Goal: Task Accomplishment & Management: Manage account settings

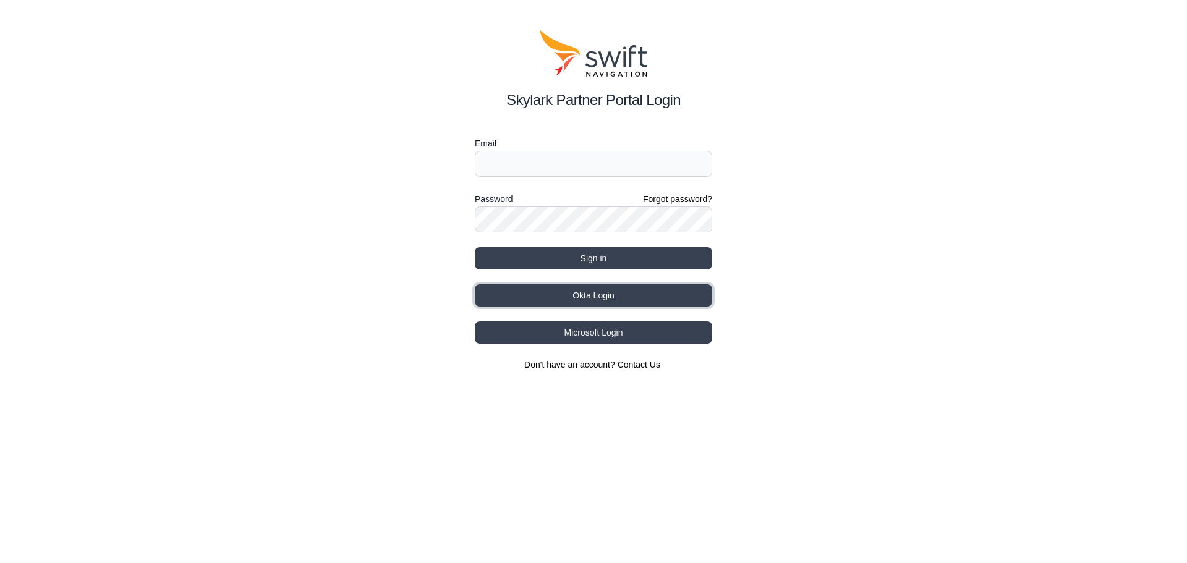
click at [606, 296] on button "Okta Login" at bounding box center [593, 295] width 237 height 22
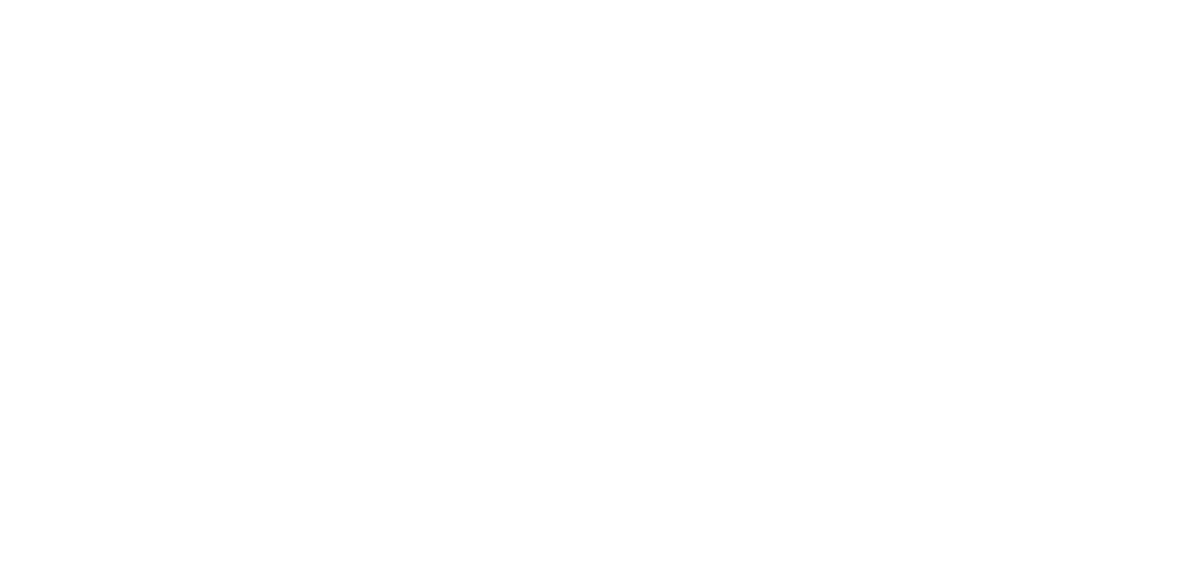
select select
